Goal: Task Accomplishment & Management: Use online tool/utility

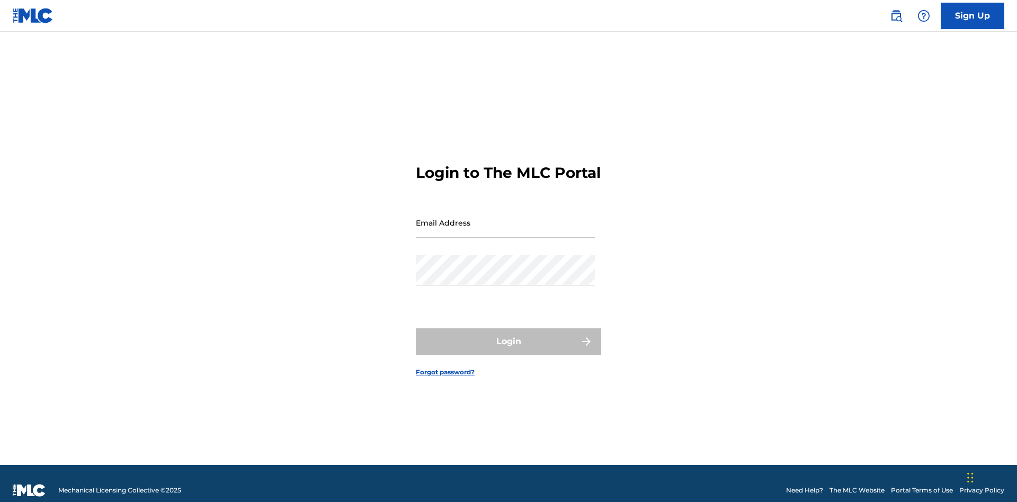
scroll to position [14, 0]
click at [505, 218] on input "Email Address" at bounding box center [505, 223] width 179 height 30
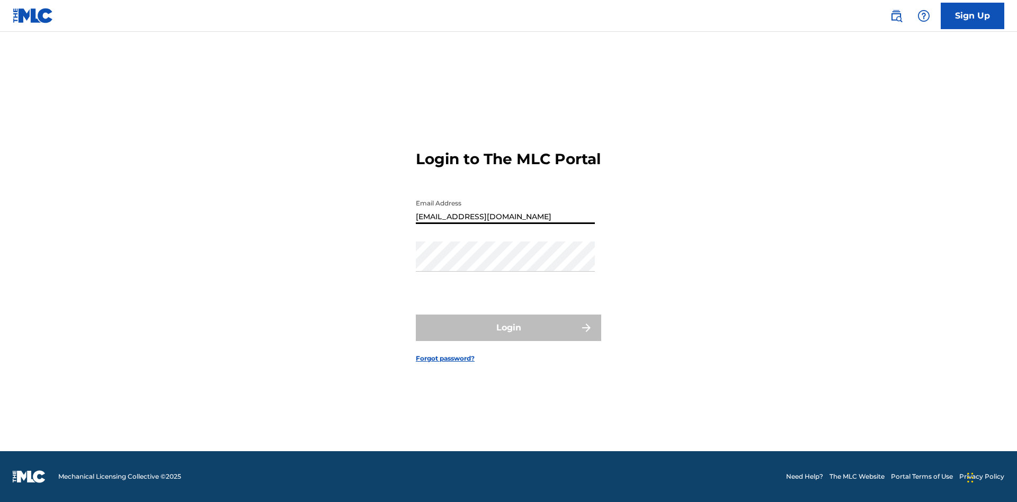
type input "[EMAIL_ADDRESS][DOMAIN_NAME]"
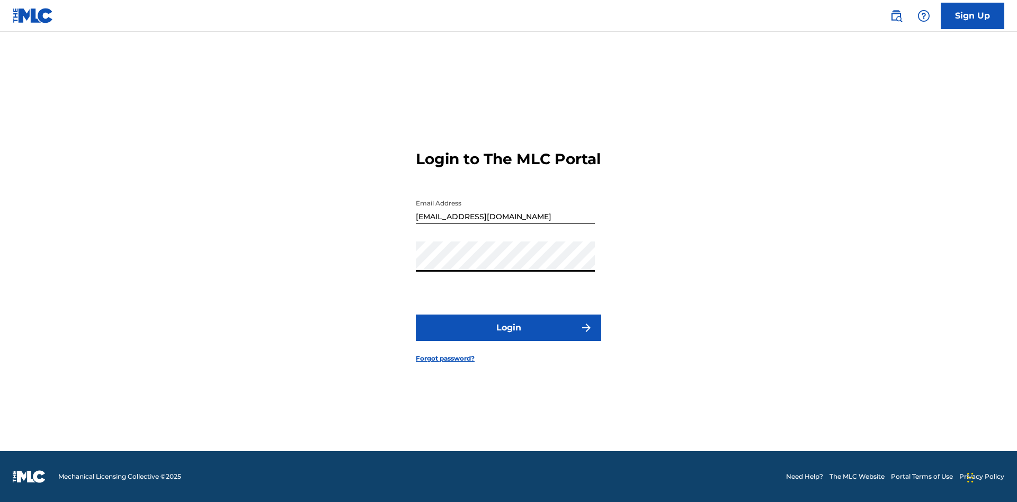
click at [509, 337] on button "Login" at bounding box center [508, 328] width 185 height 26
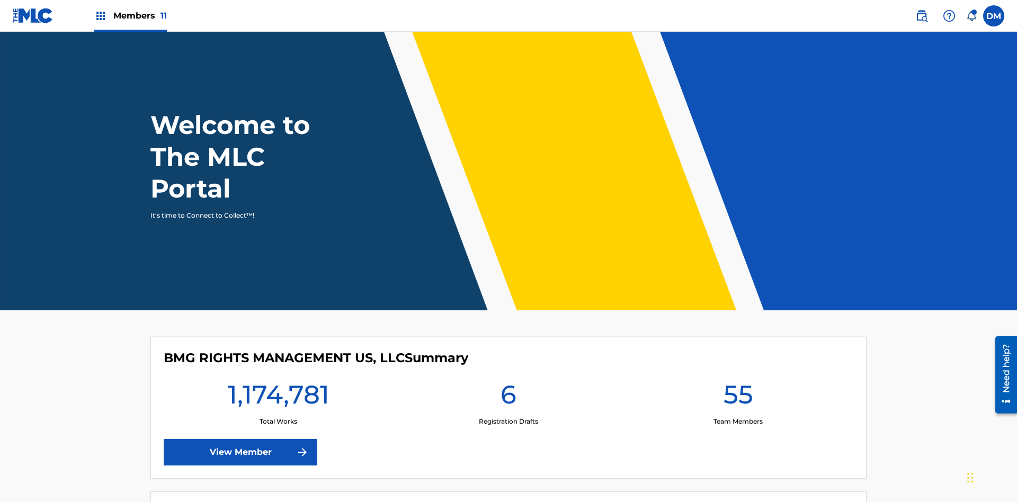
scroll to position [46, 0]
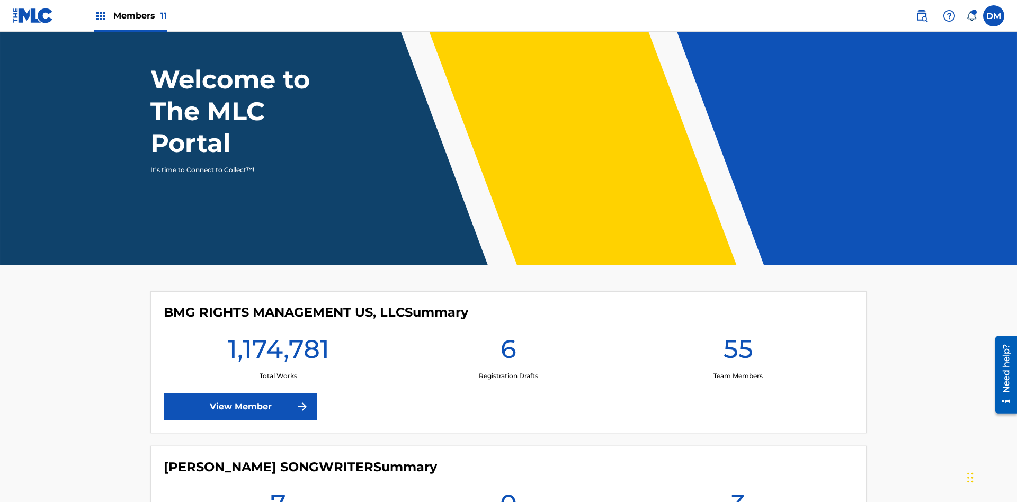
click at [130, 15] on span "Members 11" at bounding box center [140, 16] width 54 height 12
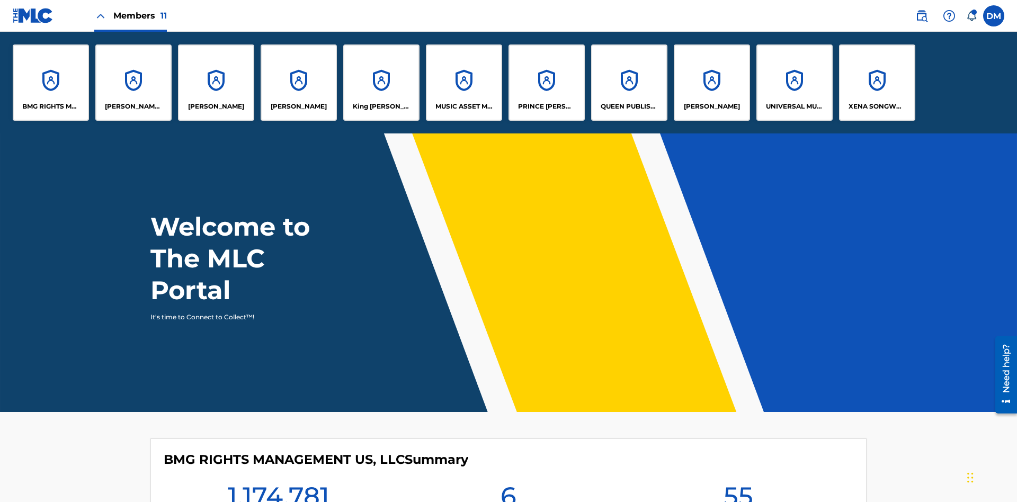
click at [381, 106] on p "King [PERSON_NAME]" at bounding box center [382, 107] width 58 height 10
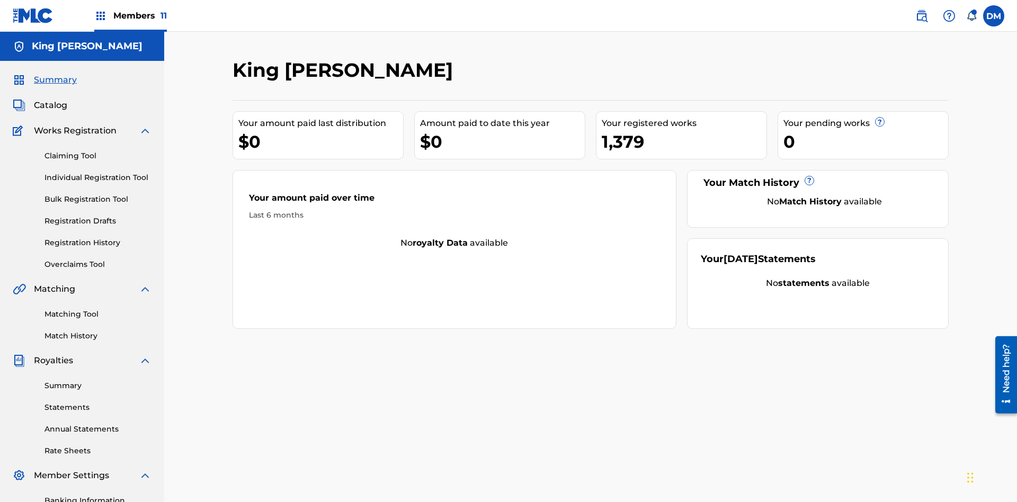
click at [98, 150] on link "Claiming Tool" at bounding box center [97, 155] width 107 height 11
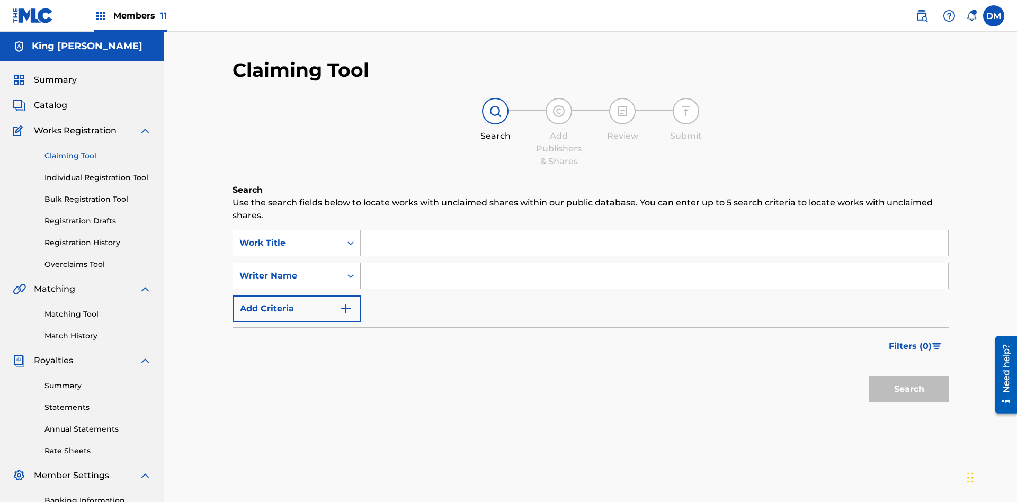
click at [287, 270] on div "Writer Name" at bounding box center [286, 276] width 95 height 13
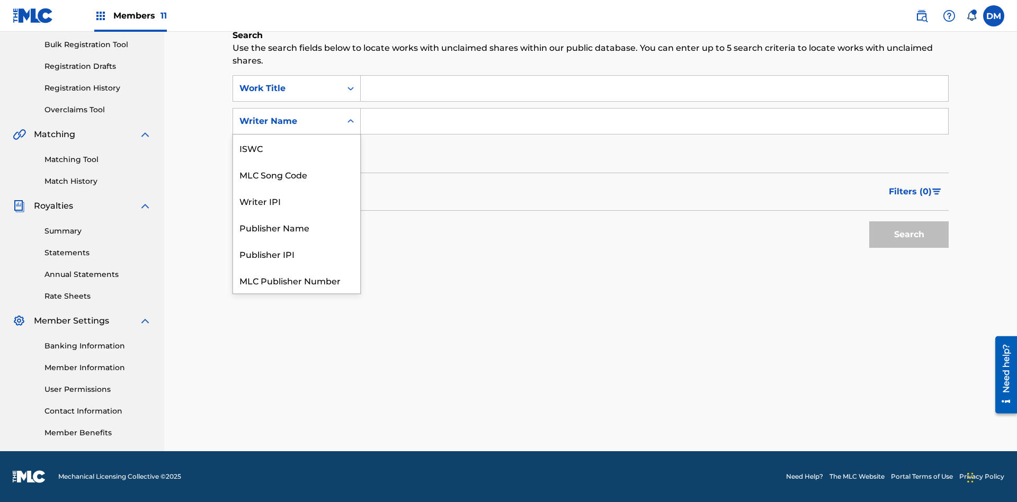
scroll to position [26, 0]
click at [297, 148] on div "MLC Song Code" at bounding box center [296, 148] width 127 height 26
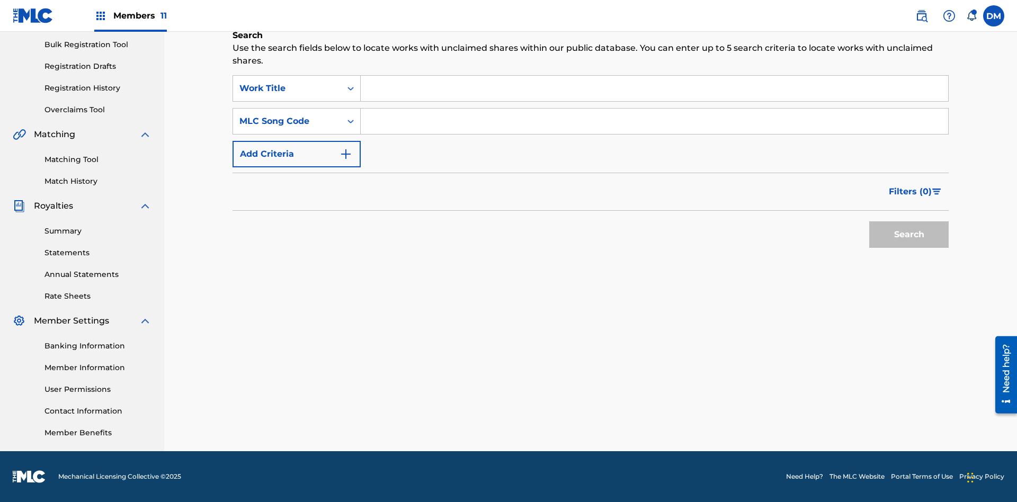
click at [654, 88] on input "Search Form" at bounding box center [655, 88] width 588 height 25
type input "NON-OWNED WORK TO CLAIM"
click at [654, 121] on input "Search Form" at bounding box center [655, 121] width 588 height 25
type input "RB0ZQR"
click at [909, 235] on button "Search" at bounding box center [908, 234] width 79 height 26
